Goal: Task Accomplishment & Management: Complete application form

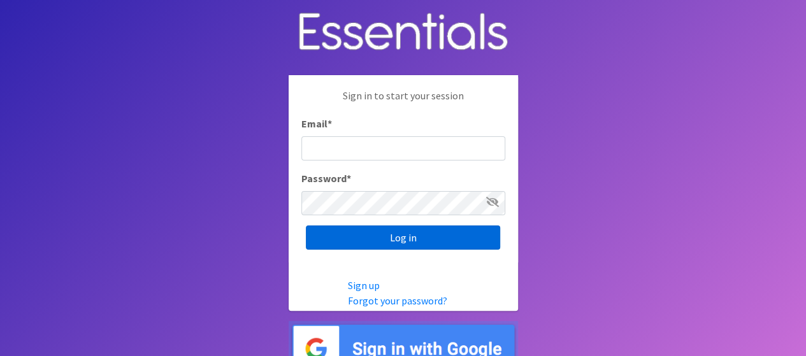
type input "[EMAIL_ADDRESS][DOMAIN_NAME]"
click at [341, 232] on input "Log in" at bounding box center [403, 237] width 194 height 24
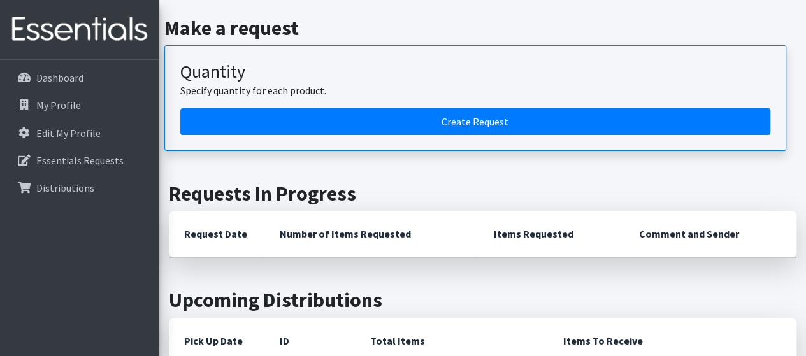
scroll to position [140, 0]
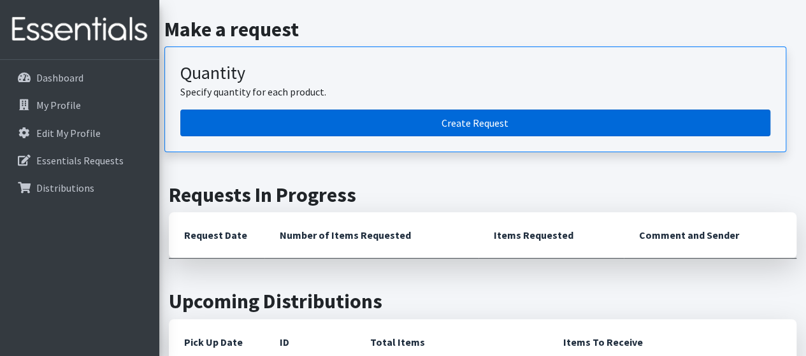
click at [247, 110] on link "Create Request" at bounding box center [475, 123] width 590 height 27
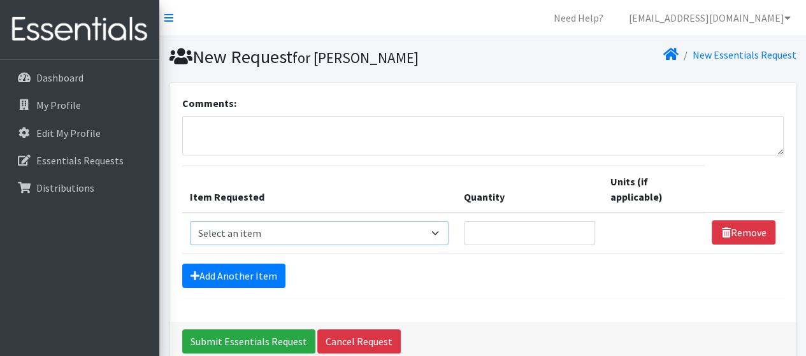
click at [278, 234] on select "Select an item # of Children this order will serve # of Individuals Living in H…" at bounding box center [319, 233] width 259 height 24
select select "13431"
click at [190, 221] on select "Select an item # of Children this order will serve # of Individuals Living in H…" at bounding box center [319, 233] width 259 height 24
click at [435, 227] on select "Select an item # of Children this order will serve # of Individuals Living in H…" at bounding box center [319, 233] width 259 height 24
click at [496, 235] on input "Quantity" at bounding box center [529, 233] width 131 height 24
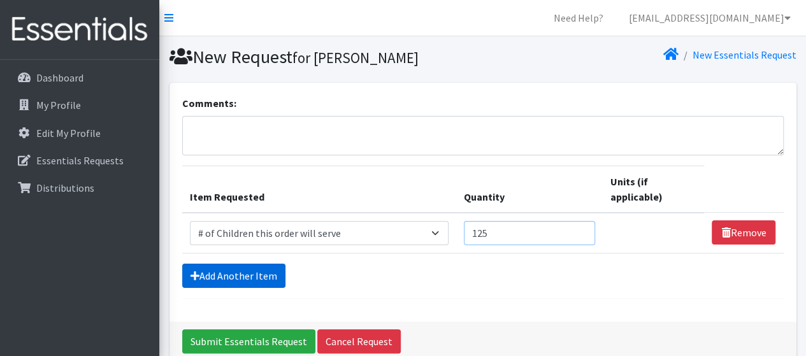
type input "125"
click at [243, 272] on link "Add Another Item" at bounding box center [233, 276] width 103 height 24
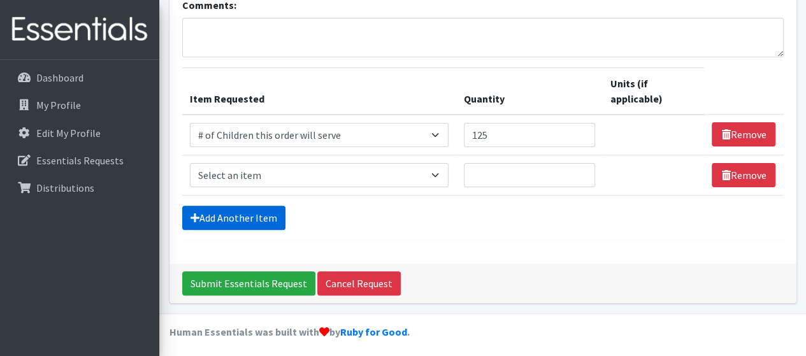
scroll to position [101, 0]
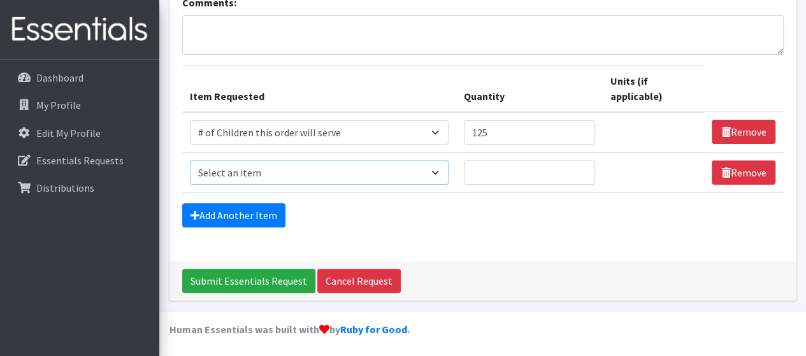
click at [229, 170] on select "Select an item # of Children this order will serve # of Individuals Living in H…" at bounding box center [319, 172] width 259 height 24
select select "6076"
click at [190, 160] on select "Select an item # of Children this order will serve # of Individuals Living in H…" at bounding box center [319, 172] width 259 height 24
click at [483, 176] on input "Quantity" at bounding box center [529, 172] width 131 height 24
type input "340"
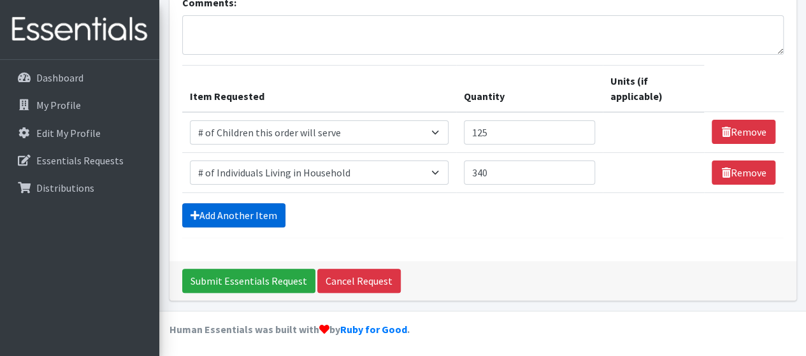
click at [240, 207] on link "Add Another Item" at bounding box center [233, 215] width 103 height 24
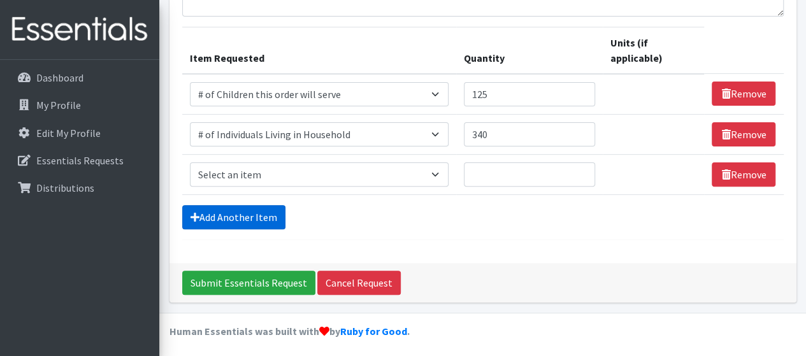
scroll to position [140, 0]
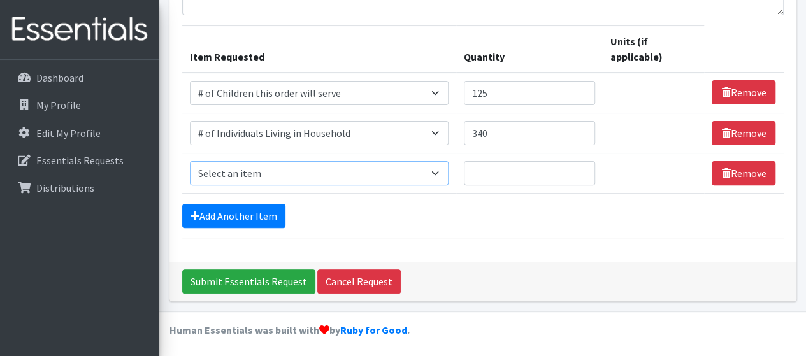
click at [244, 173] on select "Select an item # of Children this order will serve # of Individuals Living in H…" at bounding box center [319, 173] width 259 height 24
select select "320"
click at [190, 161] on select "Select an item # of Children this order will serve # of Individuals Living in H…" at bounding box center [319, 173] width 259 height 24
click at [485, 172] on input "Quantity" at bounding box center [529, 173] width 131 height 24
type input "8"
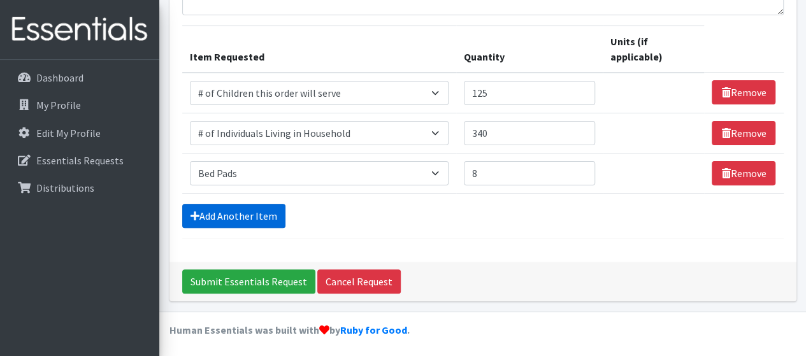
click at [207, 213] on link "Add Another Item" at bounding box center [233, 216] width 103 height 24
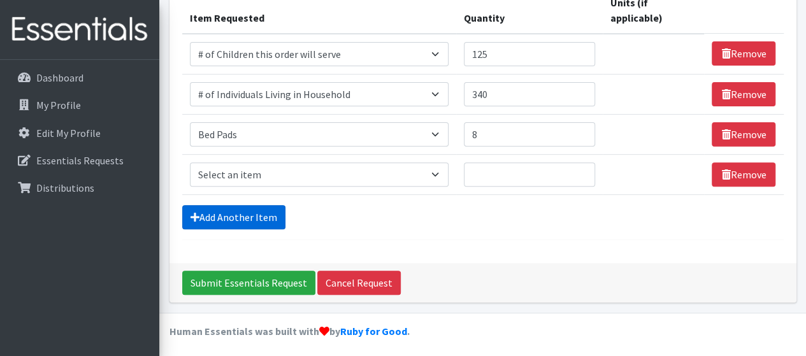
scroll to position [180, 0]
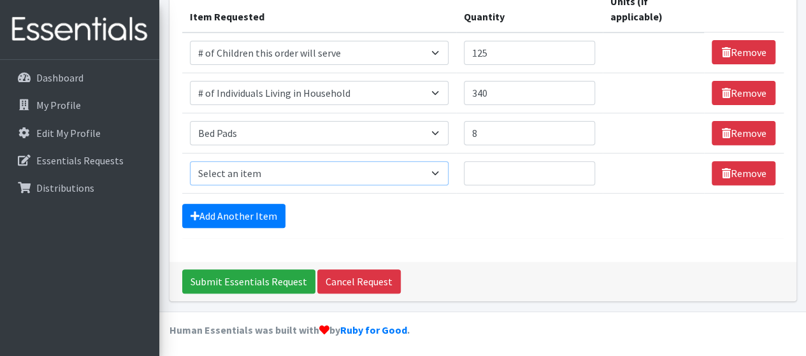
click at [212, 173] on select "Select an item # of Children this order will serve # of Individuals Living in H…" at bounding box center [319, 173] width 259 height 24
select select "1973"
click at [190, 161] on select "Select an item # of Children this order will serve # of Individuals Living in H…" at bounding box center [319, 173] width 259 height 24
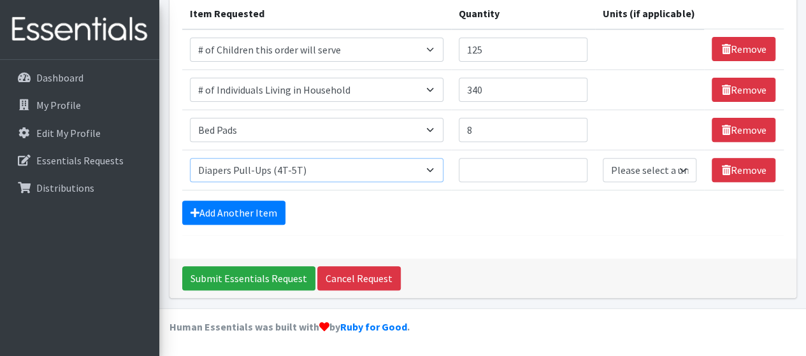
scroll to position [165, 0]
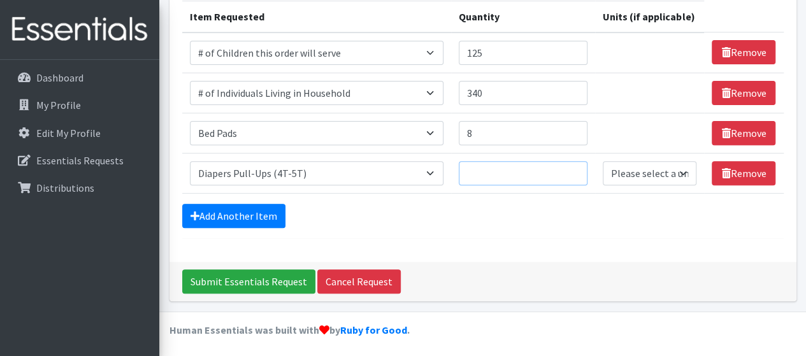
click at [488, 173] on input "Quantity" at bounding box center [523, 173] width 129 height 24
type input "8"
click at [262, 206] on link "Add Another Item" at bounding box center [233, 216] width 103 height 24
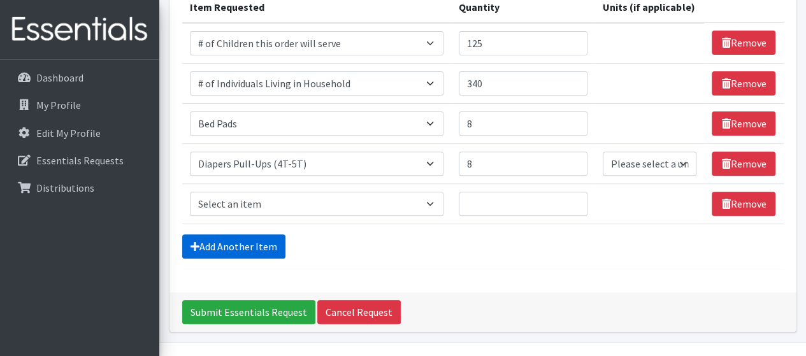
scroll to position [205, 0]
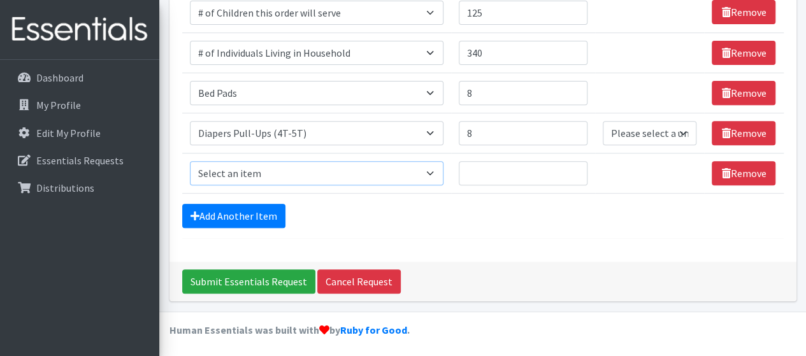
click at [245, 175] on select "Select an item # of Children this order will serve # of Individuals Living in H…" at bounding box center [317, 173] width 254 height 24
select select "1965"
click at [190, 161] on select "Select an item # of Children this order will serve # of Individuals Living in H…" at bounding box center [317, 173] width 254 height 24
click at [493, 173] on input "Quantity" at bounding box center [523, 173] width 129 height 24
type input "16"
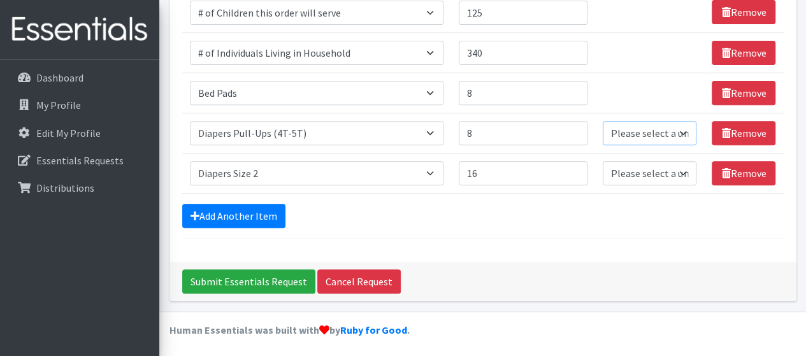
click at [656, 136] on select "Please select a unit units Packs" at bounding box center [649, 133] width 94 height 24
select select "Pack"
click at [603, 121] on select "Please select a unit units Packs" at bounding box center [649, 133] width 94 height 24
click at [623, 173] on select "Please select a unit units Packs" at bounding box center [649, 173] width 94 height 24
select select "Pack"
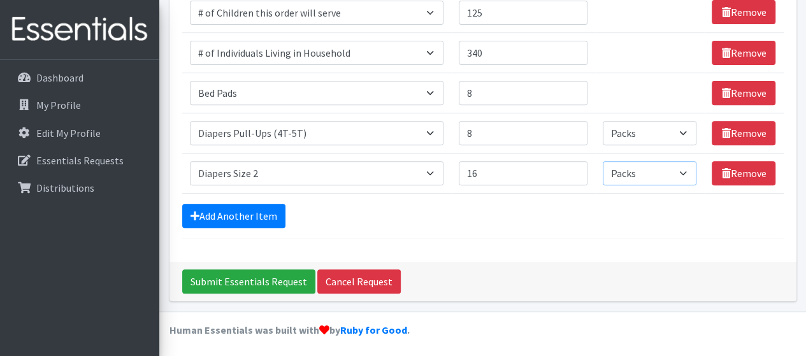
click at [603, 161] on select "Please select a unit units Packs" at bounding box center [649, 173] width 94 height 24
click at [223, 216] on link "Add Another Item" at bounding box center [233, 216] width 103 height 24
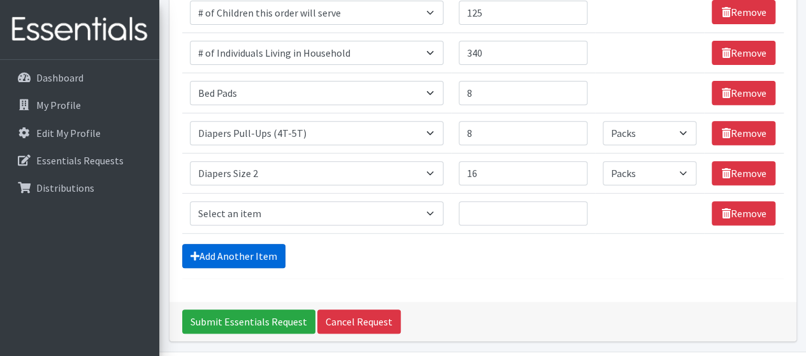
scroll to position [245, 0]
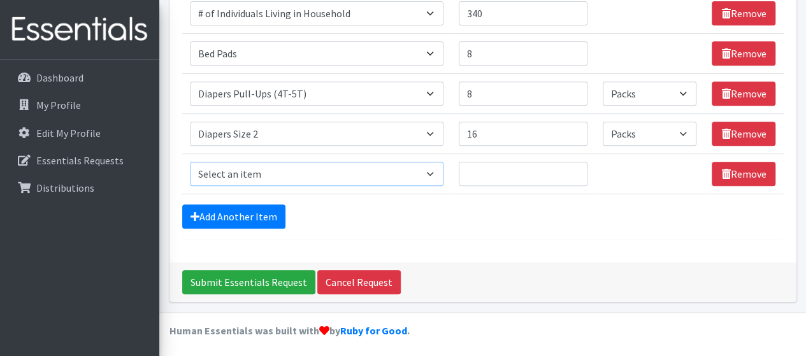
click at [218, 163] on select "Select an item # of Children this order will serve # of Individuals Living in H…" at bounding box center [317, 174] width 254 height 24
select select "1966"
click at [190, 162] on select "Select an item # of Children this order will serve # of Individuals Living in H…" at bounding box center [317, 174] width 254 height 24
click at [515, 178] on input "Quantity" at bounding box center [523, 174] width 129 height 24
type input "24"
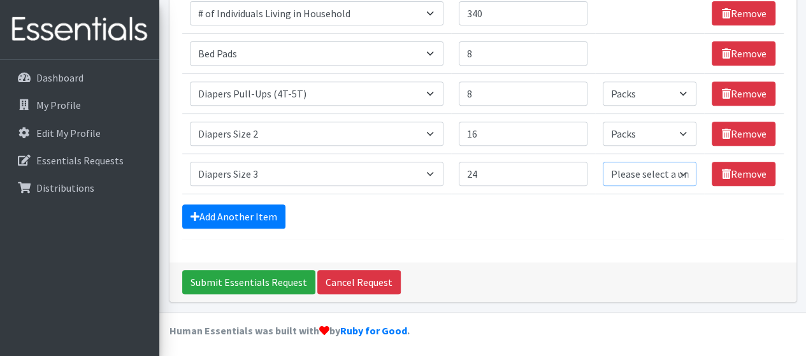
click at [632, 173] on select "Please select a unit units Packs" at bounding box center [649, 174] width 94 height 24
select select "Pack"
click at [603, 162] on select "Please select a unit units Packs" at bounding box center [649, 174] width 94 height 24
click at [258, 210] on link "Add Another Item" at bounding box center [233, 216] width 103 height 24
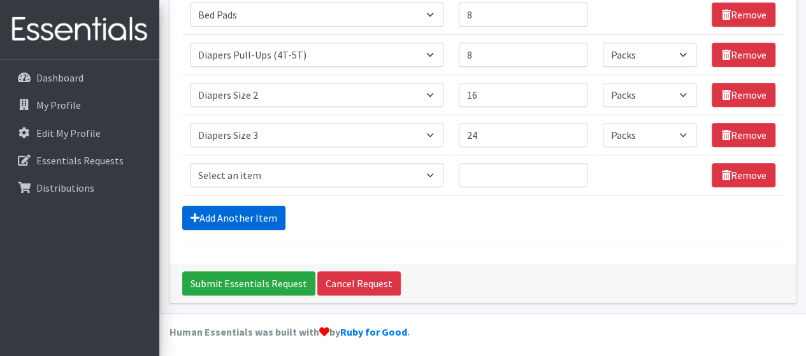
scroll to position [285, 0]
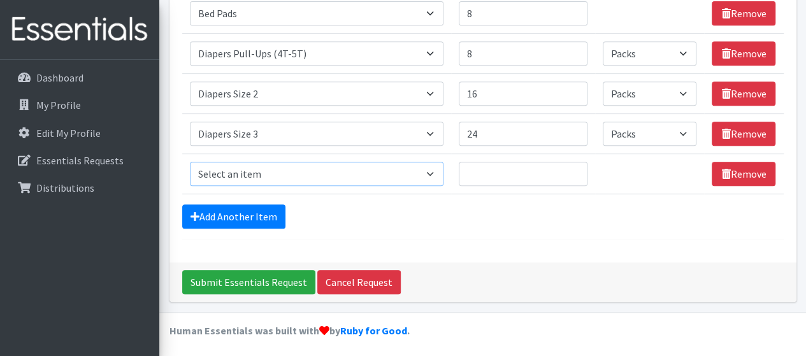
click at [246, 164] on select "Select an item # of Children this order will serve # of Individuals Living in H…" at bounding box center [317, 174] width 254 height 24
select select "1968"
click at [190, 162] on select "Select an item # of Children this order will serve # of Individuals Living in H…" at bounding box center [317, 174] width 254 height 24
click at [511, 170] on input "Quantity" at bounding box center [523, 174] width 129 height 24
type input "24"
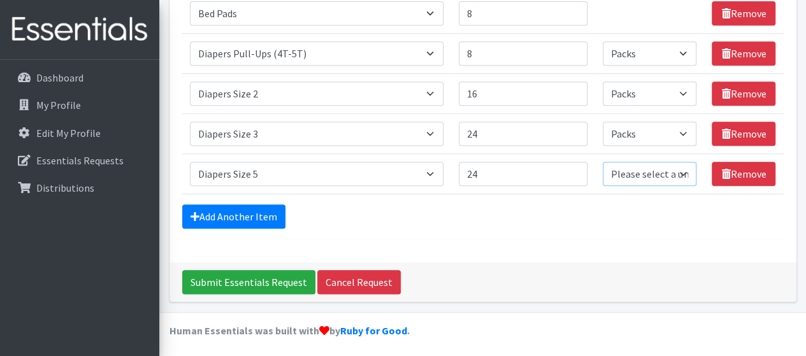
click at [637, 163] on select "Please select a unit units Packs" at bounding box center [649, 174] width 94 height 24
select select "Pack"
click at [603, 162] on select "Please select a unit units Packs" at bounding box center [649, 174] width 94 height 24
click at [240, 210] on link "Add Another Item" at bounding box center [233, 216] width 103 height 24
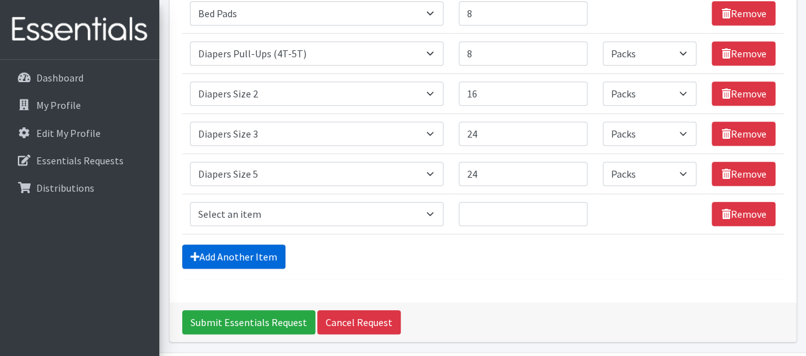
scroll to position [325, 0]
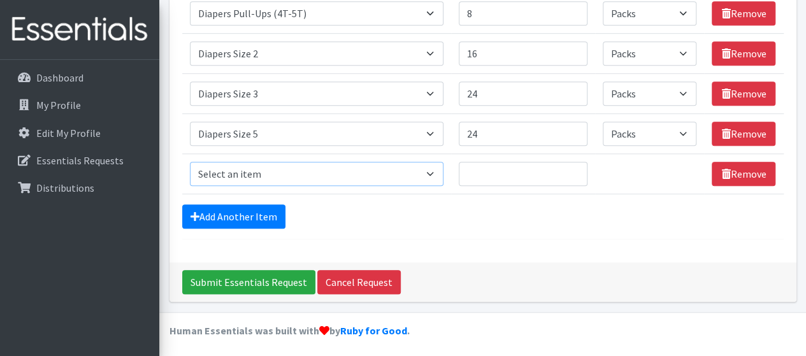
click at [255, 178] on select "Select an item # of Children this order will serve # of Individuals Living in H…" at bounding box center [317, 174] width 254 height 24
select select "1969"
click at [190, 162] on select "Select an item # of Children this order will serve # of Individuals Living in H…" at bounding box center [317, 174] width 254 height 24
click at [477, 176] on input "Quantity" at bounding box center [523, 174] width 129 height 24
type input "32"
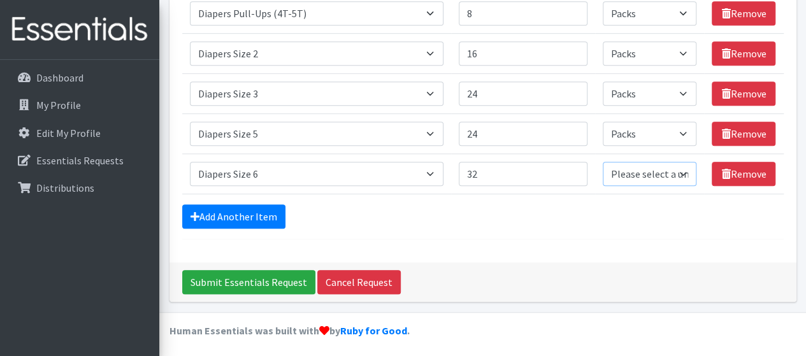
click at [639, 169] on select "Please select a unit units Packs" at bounding box center [649, 174] width 94 height 24
select select "Pack"
click at [603, 162] on select "Please select a unit units Packs" at bounding box center [649, 174] width 94 height 24
click at [239, 211] on link "Add Another Item" at bounding box center [233, 216] width 103 height 24
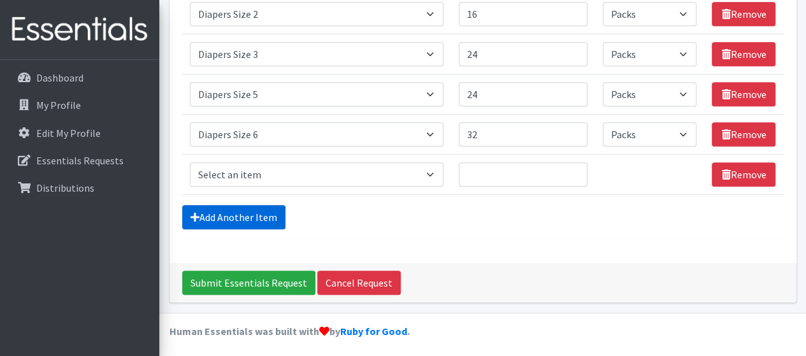
scroll to position [364, 0]
click at [246, 166] on select "Select an item # of Children this order will serve # of Individuals Living in H…" at bounding box center [317, 174] width 254 height 24
select select "1970"
click at [190, 162] on select "Select an item # of Children this order will serve # of Individuals Living in H…" at bounding box center [317, 174] width 254 height 24
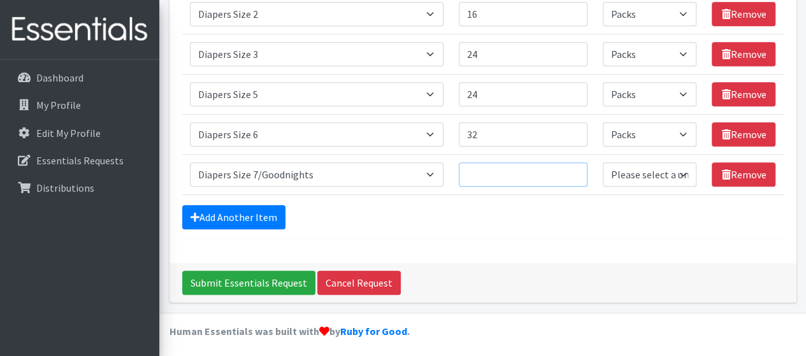
click at [478, 174] on input "Quantity" at bounding box center [523, 174] width 129 height 24
type input "64"
click at [650, 171] on select "Please select a unit units Packs" at bounding box center [649, 174] width 94 height 24
select select "Pack"
click at [603, 162] on select "Please select a unit units Packs" at bounding box center [649, 174] width 94 height 24
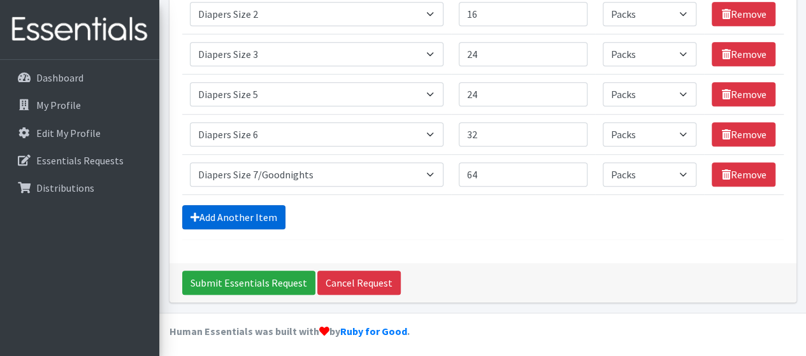
click at [262, 210] on link "Add Another Item" at bounding box center [233, 217] width 103 height 24
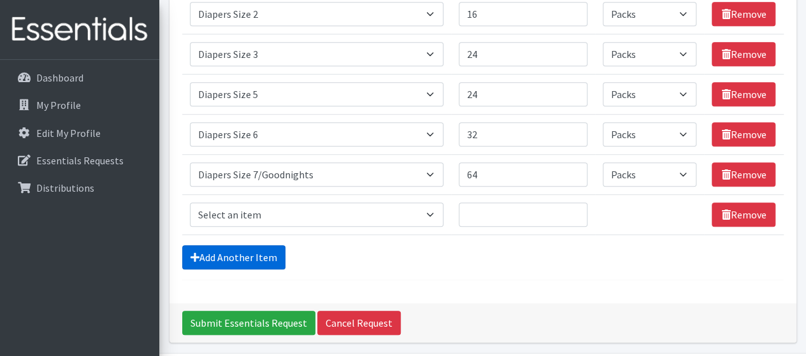
scroll to position [404, 0]
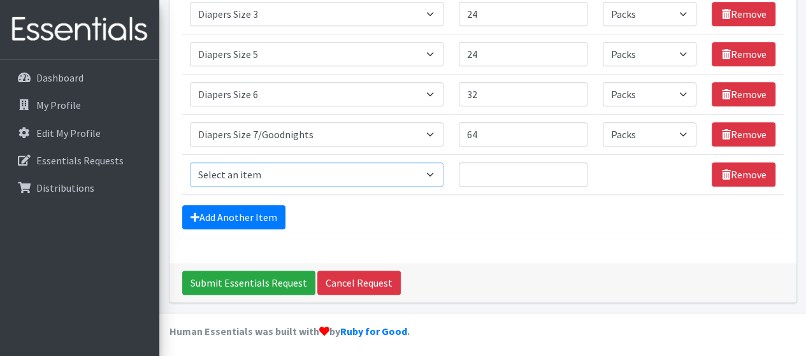
click at [261, 173] on select "Select an item # of Children this order will serve # of Individuals Living in H…" at bounding box center [317, 174] width 254 height 24
click at [257, 171] on select "Select an item # of Children this order will serve # of Individuals Living in H…" at bounding box center [317, 174] width 254 height 24
click at [244, 167] on select "Select an item # of Children this order will serve # of Individuals Living in H…" at bounding box center [317, 174] width 254 height 24
select select "14372"
click at [190, 162] on select "Select an item # of Children this order will serve # of Individuals Living in H…" at bounding box center [317, 174] width 254 height 24
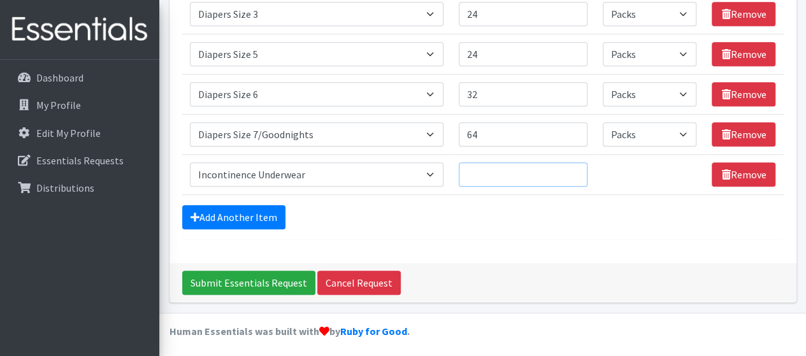
click at [504, 169] on input "Quantity" at bounding box center [523, 174] width 129 height 24
type input "16"
click at [248, 209] on link "Add Another Item" at bounding box center [233, 217] width 103 height 24
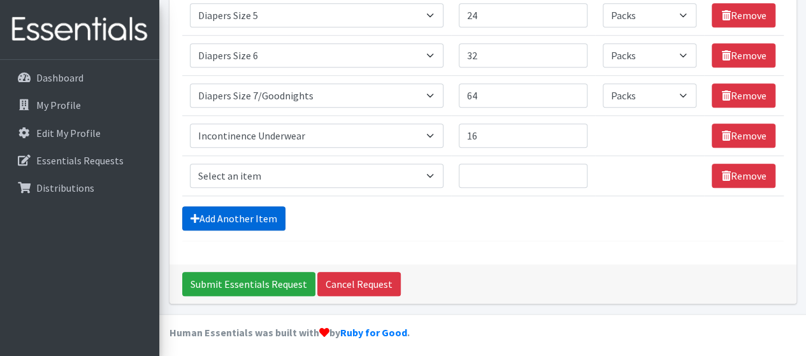
scroll to position [444, 0]
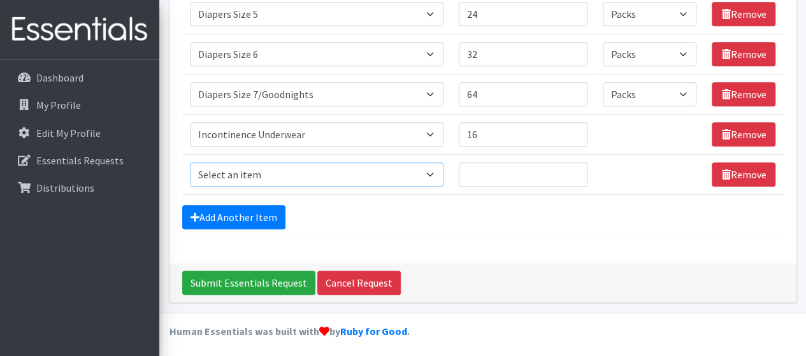
click at [237, 172] on select "Select an item # of Children this order will serve # of Individuals Living in H…" at bounding box center [317, 174] width 254 height 24
select select "302"
click at [190, 162] on select "Select an item # of Children this order will serve # of Individuals Living in H…" at bounding box center [317, 174] width 254 height 24
click at [483, 173] on input "Quantity" at bounding box center [523, 174] width 129 height 24
drag, startPoint x: 573, startPoint y: 168, endPoint x: 534, endPoint y: 169, distance: 38.9
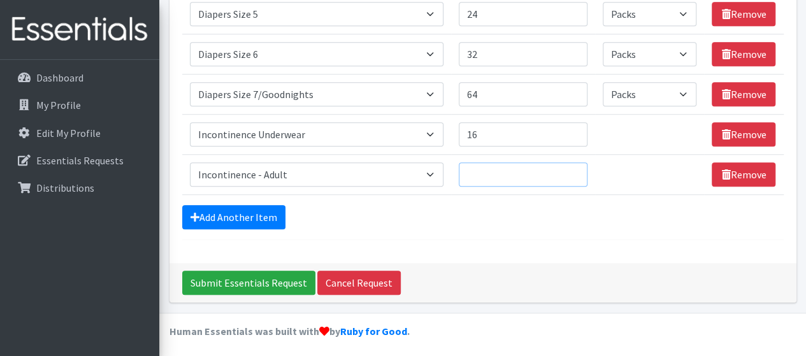
click at [534, 169] on input "Quantity" at bounding box center [523, 174] width 129 height 24
click at [574, 169] on input "46" at bounding box center [523, 174] width 129 height 24
type input "45"
click at [574, 174] on input "45" at bounding box center [523, 174] width 129 height 24
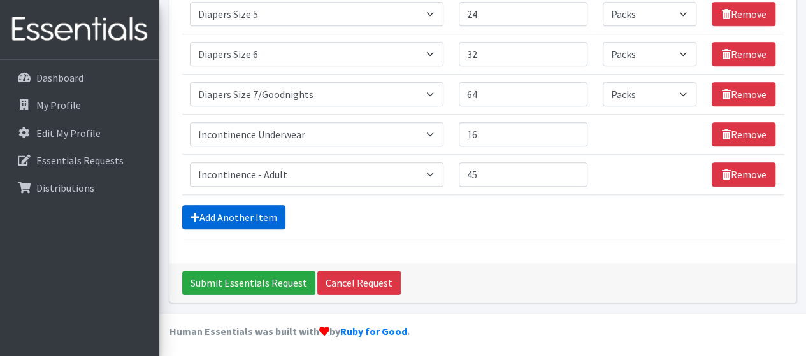
click at [231, 210] on link "Add Another Item" at bounding box center [233, 217] width 103 height 24
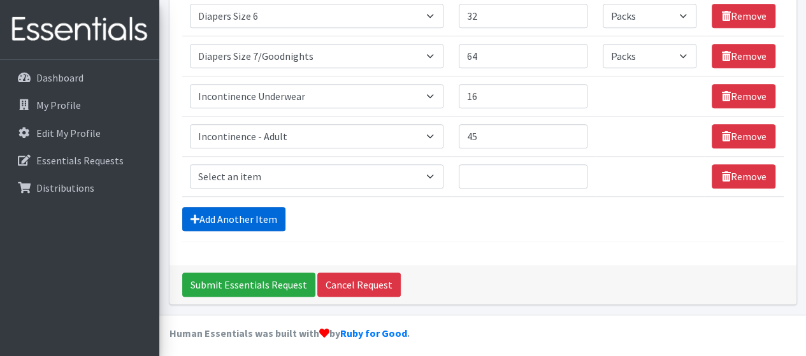
scroll to position [484, 0]
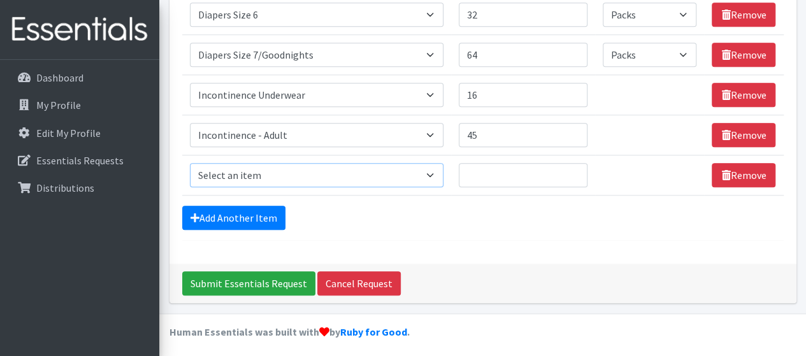
click at [238, 167] on select "Select an item # of Children this order will serve # of Individuals Living in H…" at bounding box center [317, 175] width 254 height 24
select select "14398"
click at [190, 163] on select "Select an item # of Children this order will serve # of Individuals Living in H…" at bounding box center [317, 175] width 254 height 24
click at [492, 171] on input "Quantity" at bounding box center [523, 175] width 129 height 24
type input "16"
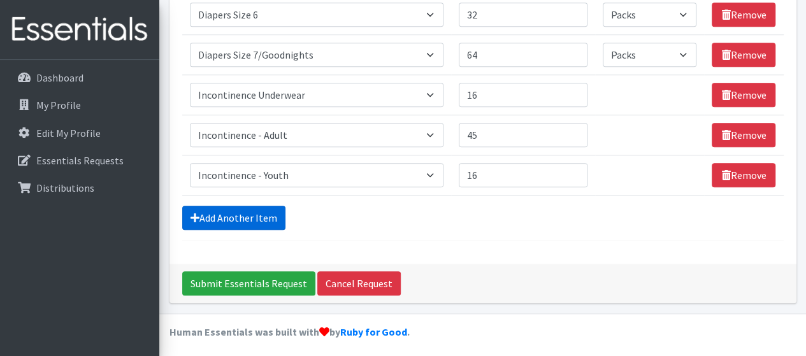
click at [230, 212] on link "Add Another Item" at bounding box center [233, 218] width 103 height 24
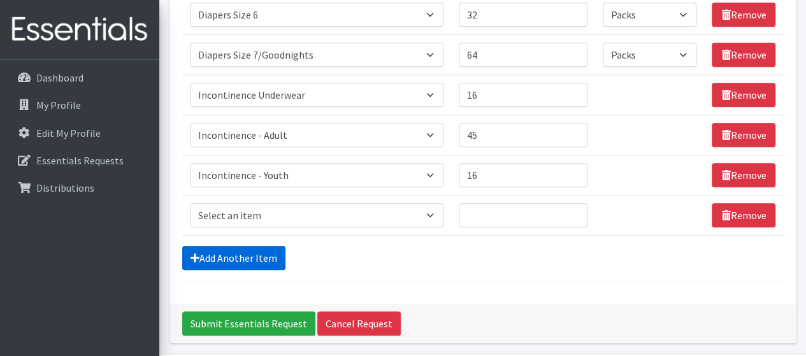
scroll to position [524, 0]
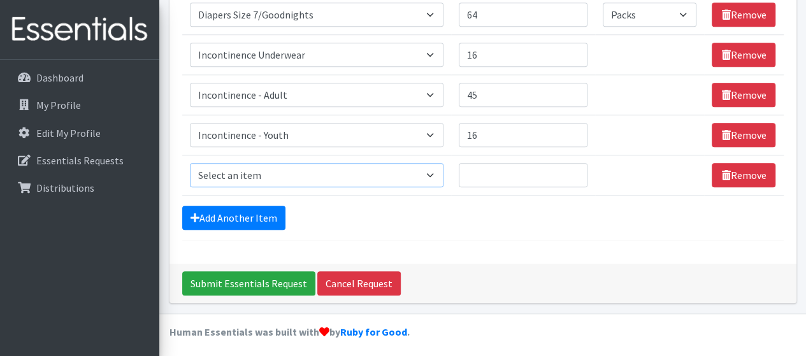
click at [251, 174] on select "Select an item # of Children this order will serve # of Individuals Living in H…" at bounding box center [317, 175] width 254 height 24
select select "5772"
click at [190, 163] on select "Select an item # of Children this order will serve # of Individuals Living in H…" at bounding box center [317, 175] width 254 height 24
click at [488, 171] on input "Quantity" at bounding box center [523, 175] width 129 height 24
type input "140"
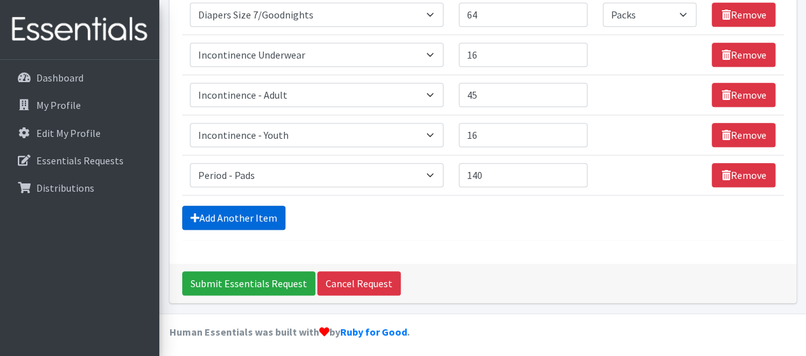
click at [253, 212] on link "Add Another Item" at bounding box center [233, 218] width 103 height 24
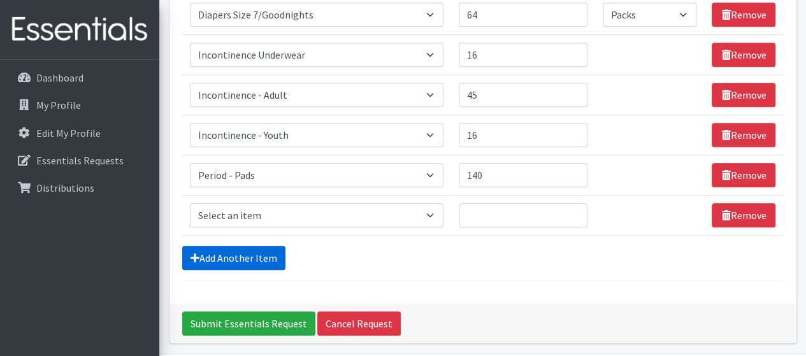
scroll to position [564, 0]
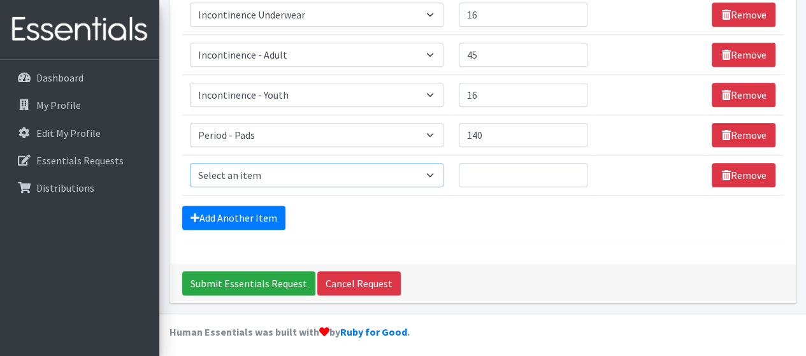
click at [245, 171] on select "Select an item # of Children this order will serve # of Individuals Living in H…" at bounding box center [317, 175] width 254 height 24
select select "1929"
click at [190, 163] on select "Select an item # of Children this order will serve # of Individuals Living in H…" at bounding box center [317, 175] width 254 height 24
click at [506, 180] on input "Quantity" at bounding box center [523, 175] width 129 height 24
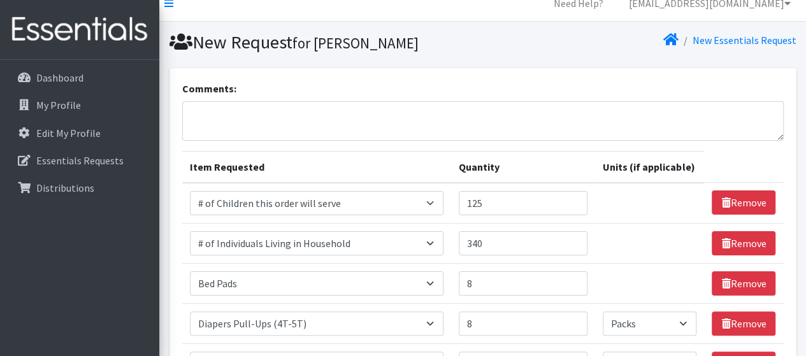
scroll to position [8, 0]
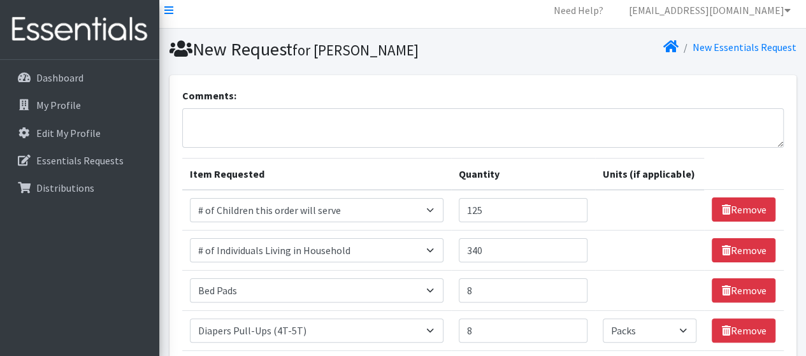
type input "150"
click at [192, 120] on textarea "Comments:" at bounding box center [482, 127] width 601 height 39
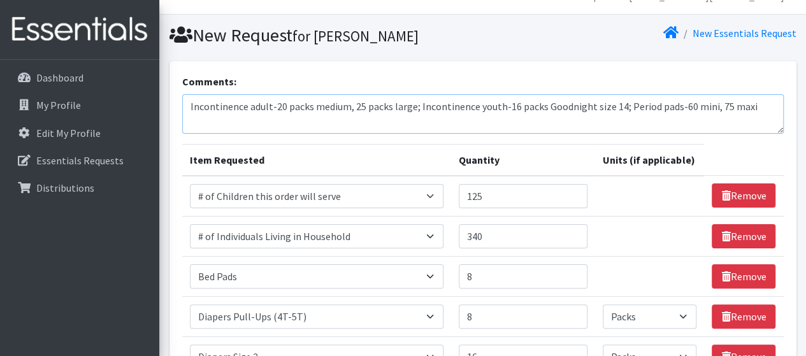
scroll to position [20, 0]
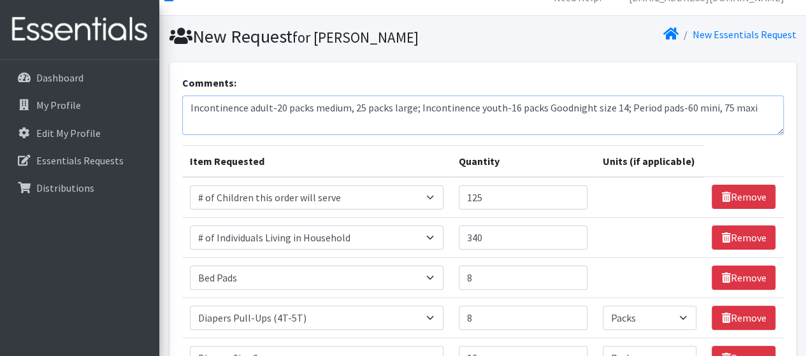
click at [717, 108] on textarea "Incontinence adult-20 packs medium, 25 packs large; Incontinence youth-16 packs…" at bounding box center [482, 115] width 601 height 39
click at [677, 108] on textarea "Incontinence adult-20 packs medium, 25 packs large; Incontinence youth-16 packs…" at bounding box center [482, 115] width 601 height 39
click at [190, 106] on textarea "Incontinence adult-20 packs medium, 25 packs large; Incontinence youth-16 packs…" at bounding box center [482, 115] width 601 height 39
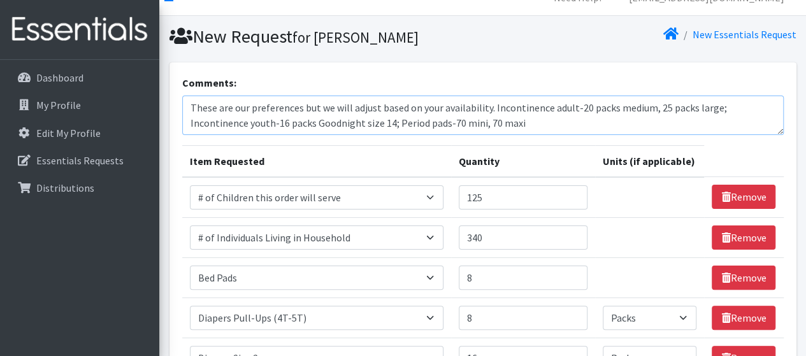
drag, startPoint x: 492, startPoint y: 106, endPoint x: 167, endPoint y: 108, distance: 324.8
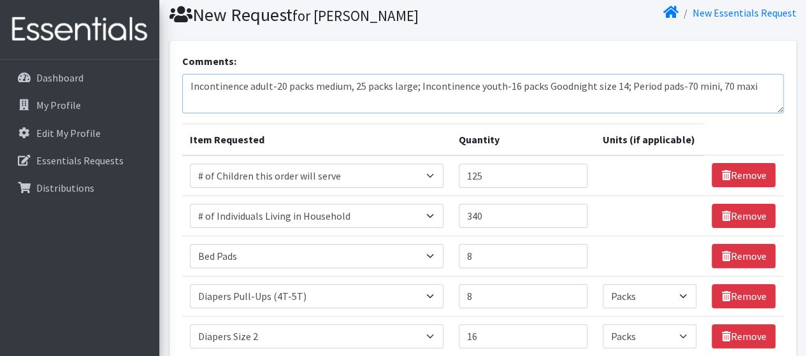
scroll to position [43, 0]
click at [748, 89] on textarea "Incontinence adult-20 packs medium, 25 packs large; Incontinence youth-16 packs…" at bounding box center [482, 92] width 601 height 39
paste textarea "These are our preferences but we will adjust based on your availability."
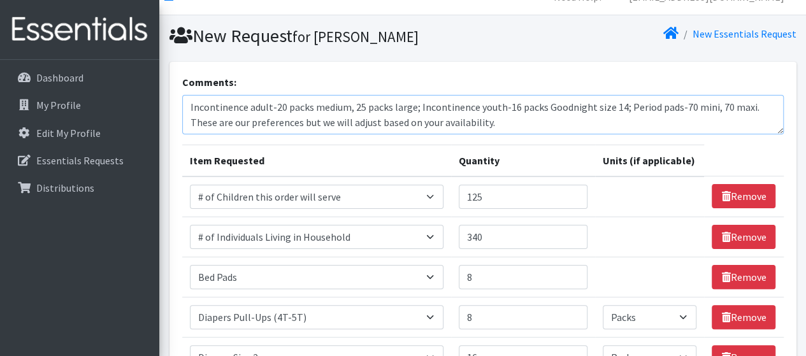
scroll to position [18, 0]
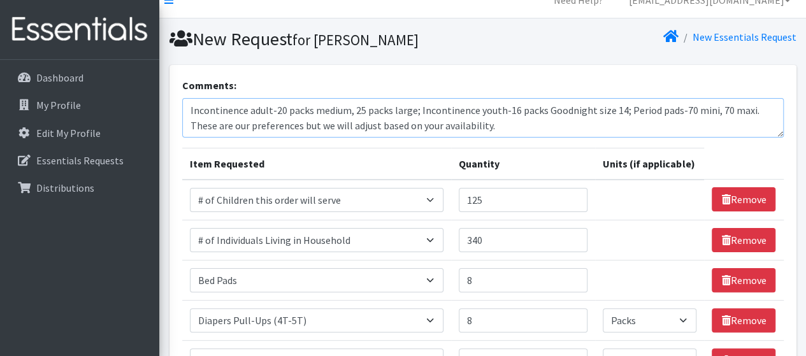
click at [749, 109] on textarea "Incontinence adult-20 packs medium, 25 packs large; Incontinence youth-16 packs…" at bounding box center [482, 117] width 601 height 39
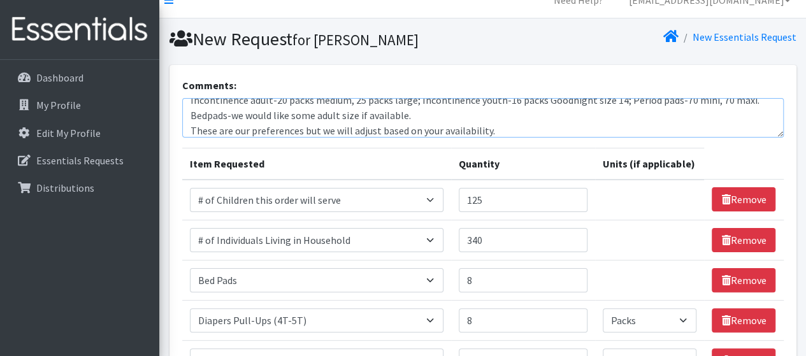
click at [206, 113] on textarea "Incontinence adult-20 packs medium, 25 packs large; Incontinence youth-16 packs…" at bounding box center [482, 117] width 601 height 39
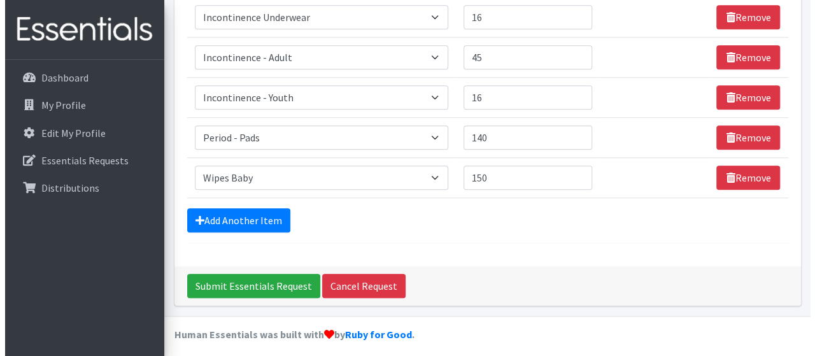
scroll to position [564, 0]
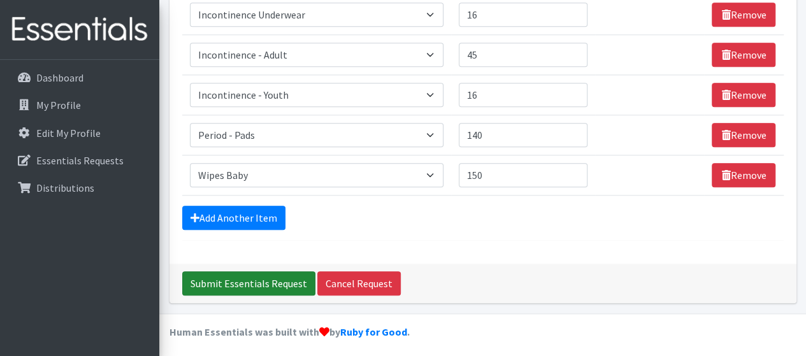
click at [261, 278] on input "Submit Essentials Request" at bounding box center [248, 283] width 133 height 24
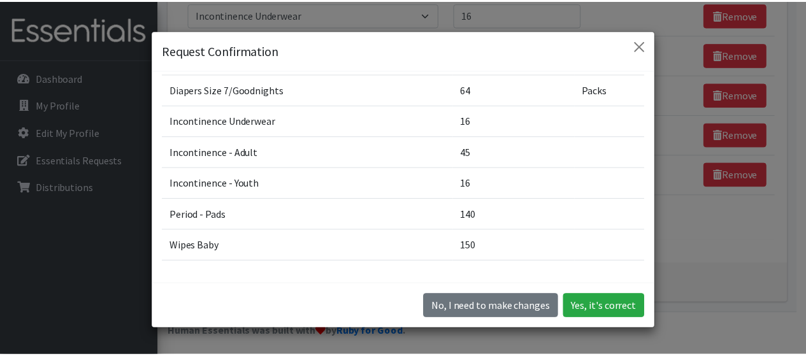
scroll to position [288, 0]
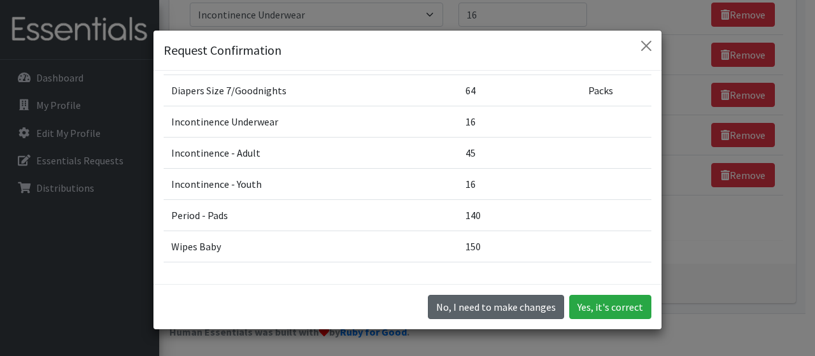
click at [471, 305] on button "No, I need to make changes" at bounding box center [496, 307] width 136 height 24
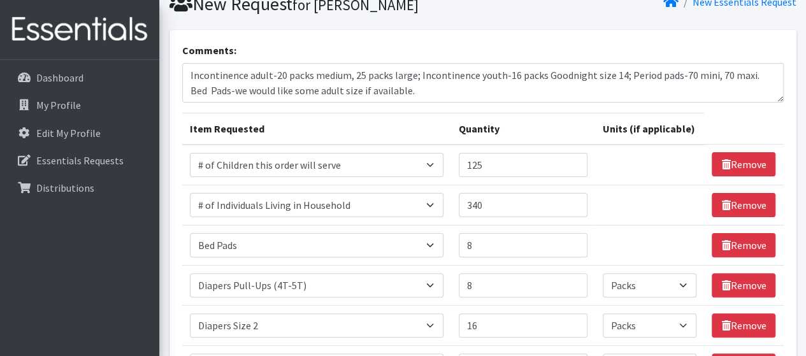
scroll to position [52, 0]
click at [425, 92] on textarea "Incontinence adult-20 packs medium, 25 packs large; Incontinence youth-16 packs…" at bounding box center [482, 83] width 601 height 39
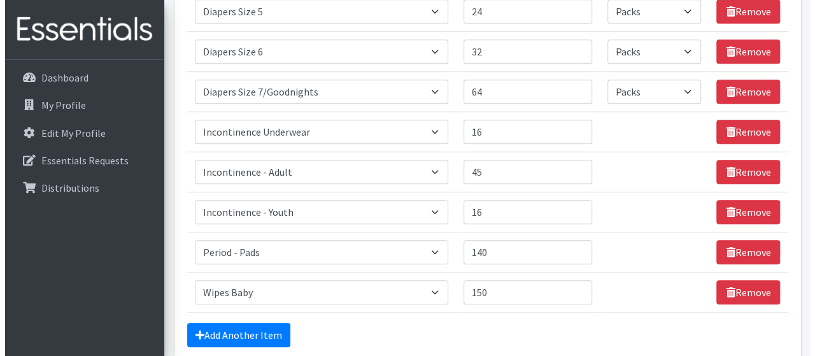
scroll to position [564, 0]
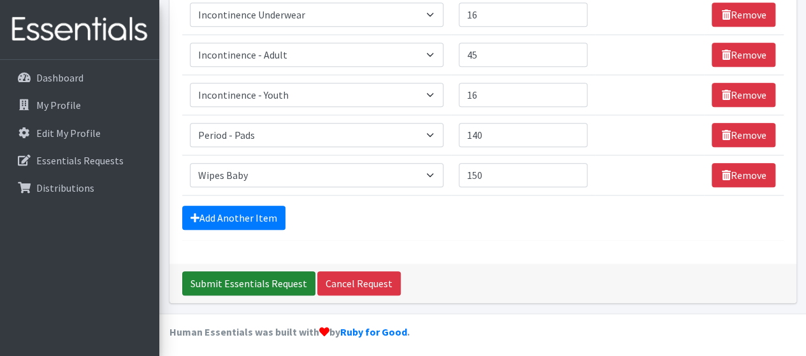
type textarea "Incontinence adult-20 packs medium, 25 packs large; Incontinence youth-16 packs…"
click at [262, 281] on input "Submit Essentials Request" at bounding box center [248, 283] width 133 height 24
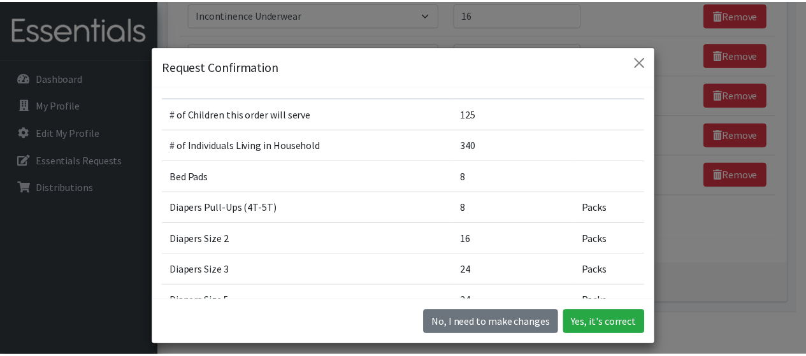
scroll to position [0, 0]
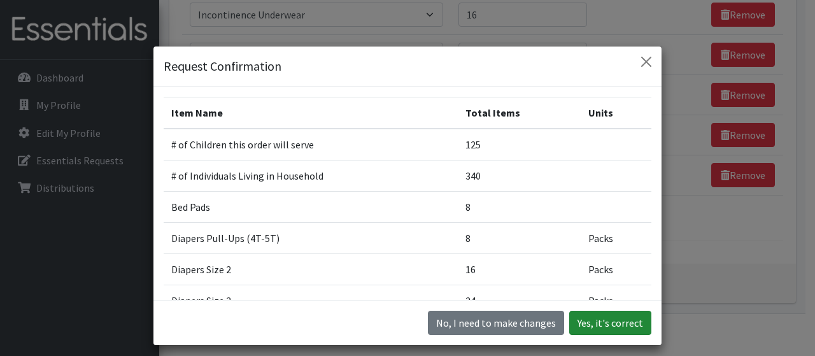
click at [594, 327] on button "Yes, it's correct" at bounding box center [610, 323] width 82 height 24
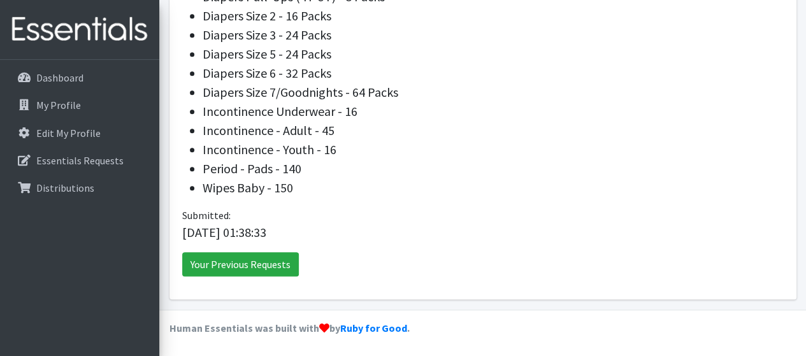
scroll to position [609, 0]
